Goal: Browse casually: Explore the website without a specific task or goal

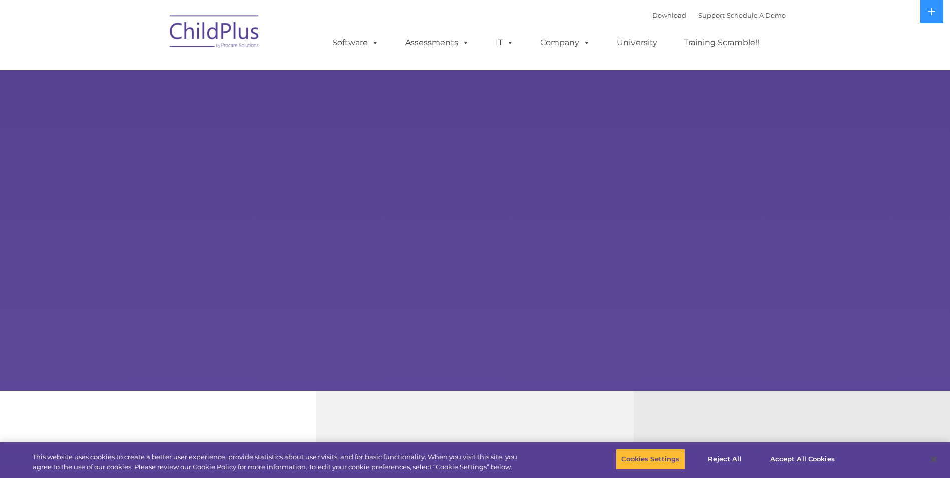
select select "MEDIUM"
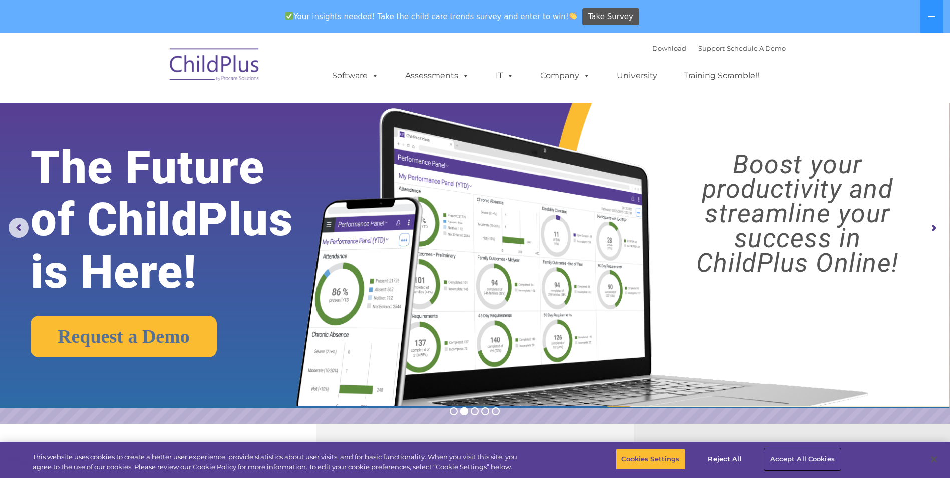
click at [784, 461] on button "Accept All Cookies" at bounding box center [803, 459] width 76 height 21
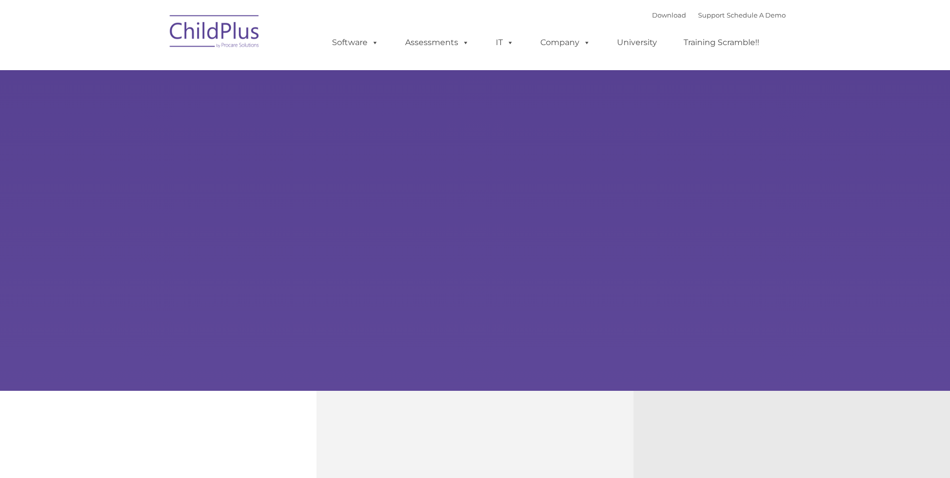
type input ""
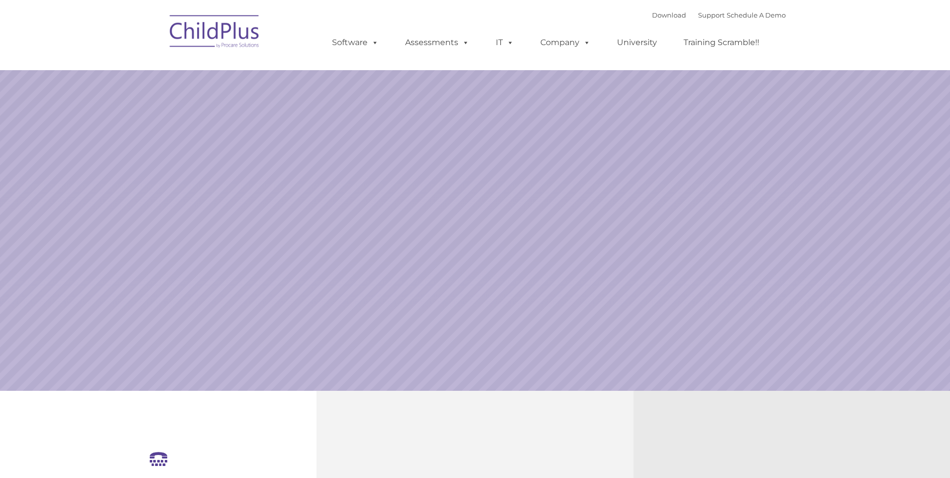
select select "MEDIUM"
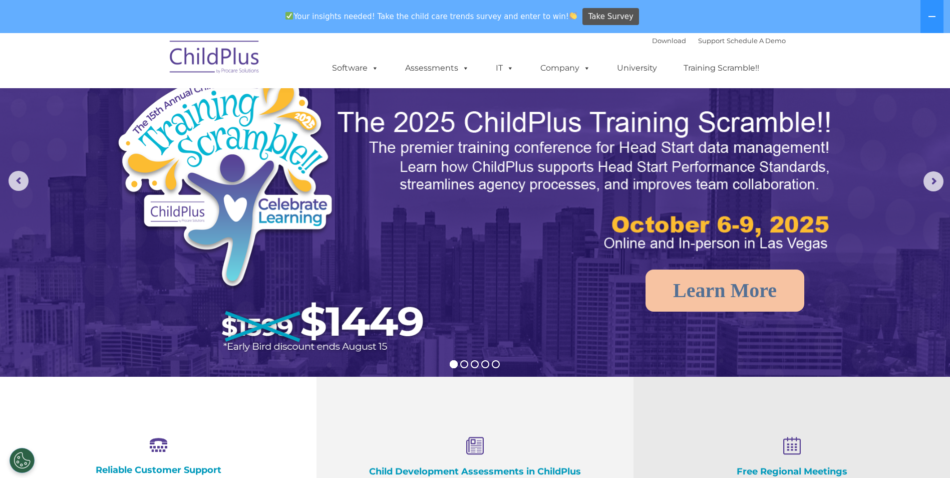
scroll to position [41, 0]
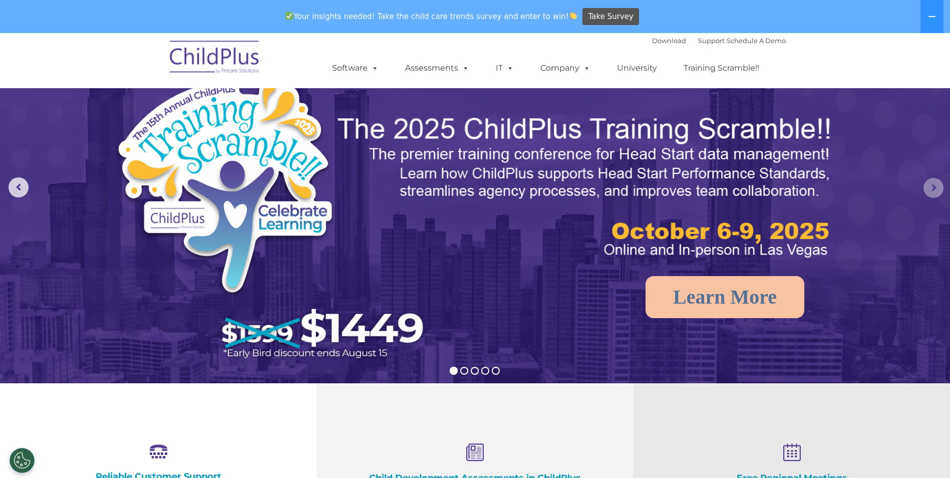
click at [937, 186] on rs-arrow at bounding box center [934, 188] width 20 height 20
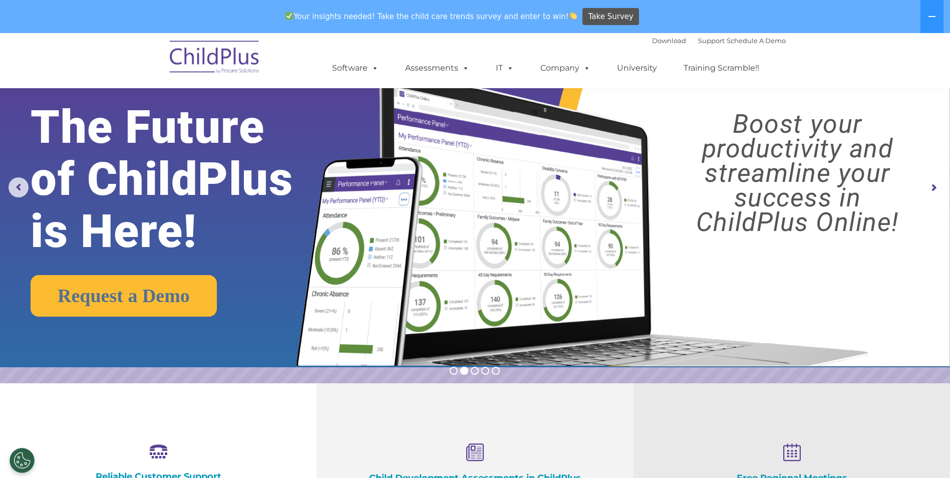
click at [933, 184] on rs-arrow at bounding box center [934, 188] width 20 height 20
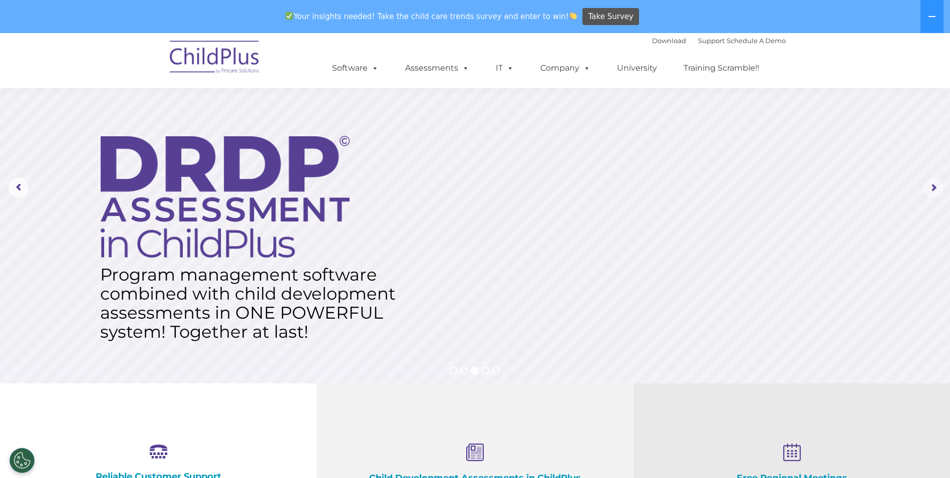
click at [933, 184] on rs-arrow at bounding box center [934, 188] width 20 height 20
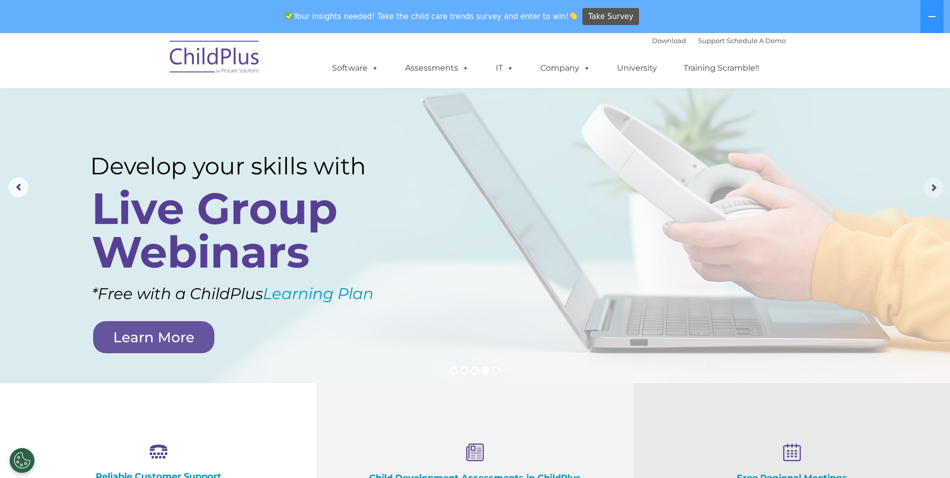
click at [933, 184] on rs-arrow at bounding box center [934, 188] width 20 height 20
